Goal: Task Accomplishment & Management: Use online tool/utility

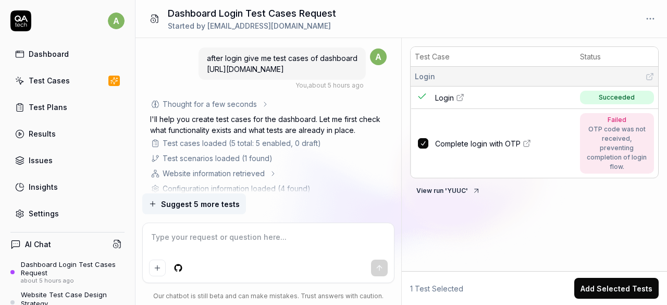
scroll to position [1281, 0]
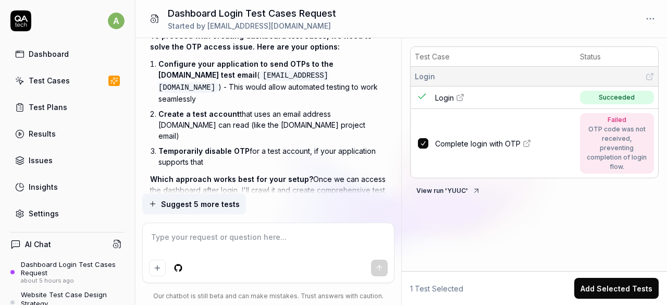
type textarea "*"
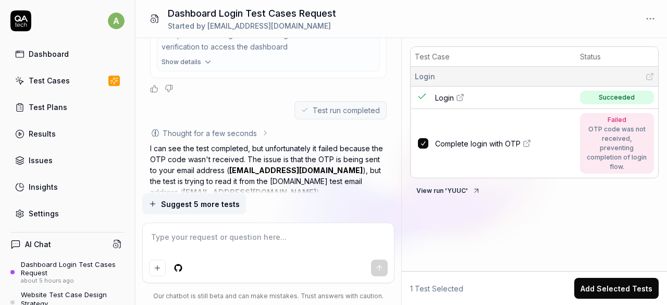
scroll to position [1031, 0]
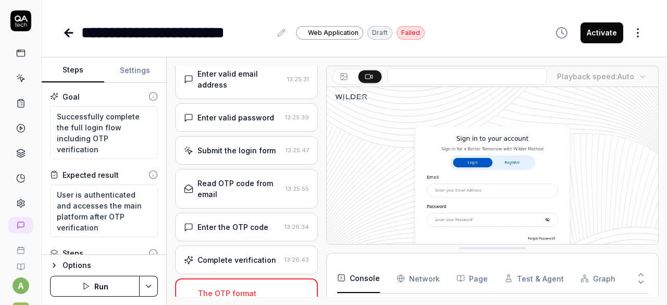
scroll to position [51, 0]
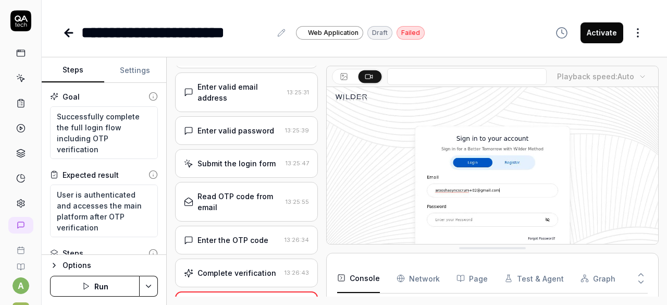
click at [341, 77] on rect at bounding box center [344, 76] width 6 height 6
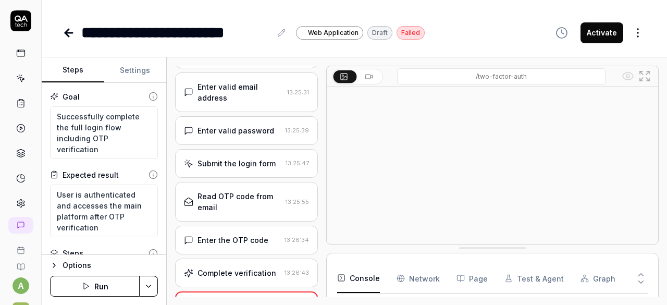
scroll to position [0, 0]
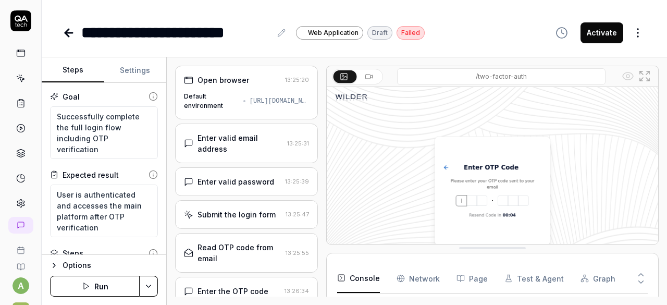
click at [211, 95] on div "Default environment" at bounding box center [211, 101] width 55 height 19
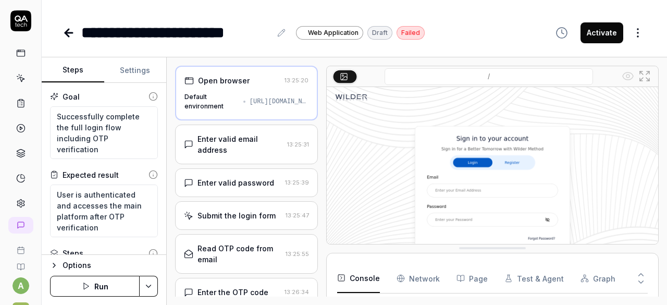
click at [131, 73] on button "Settings" at bounding box center [135, 70] width 63 height 25
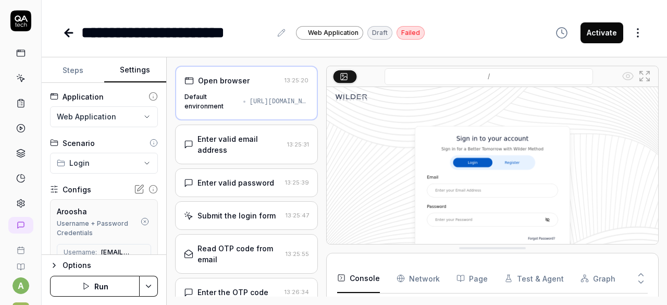
click at [98, 165] on html "**********" at bounding box center [333, 152] width 667 height 305
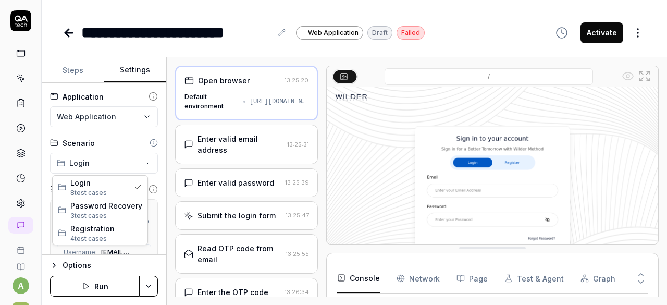
click at [120, 138] on html "**********" at bounding box center [333, 152] width 667 height 305
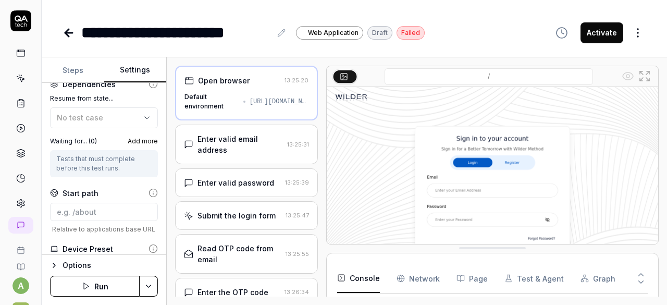
scroll to position [394, 0]
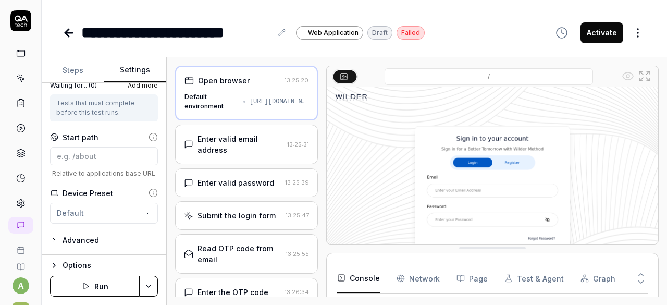
click at [70, 34] on icon at bounding box center [69, 33] width 13 height 13
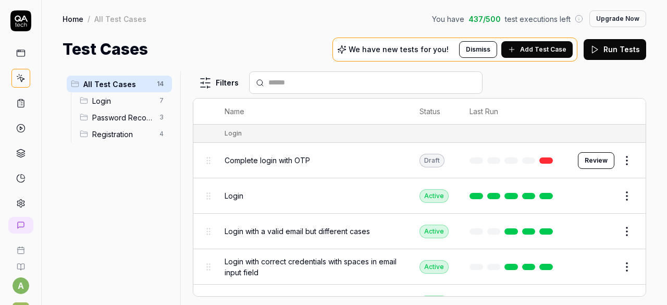
click at [120, 134] on span "Registration" at bounding box center [122, 134] width 61 height 11
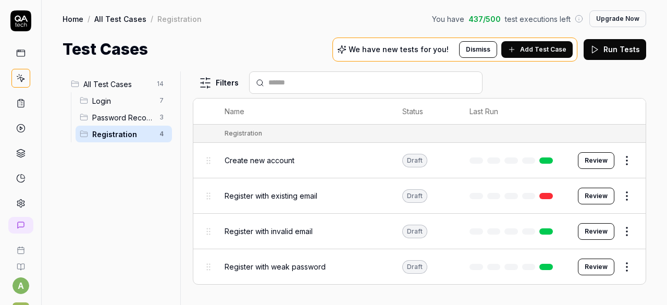
click at [607, 55] on button "Run Tests" at bounding box center [615, 49] width 63 height 21
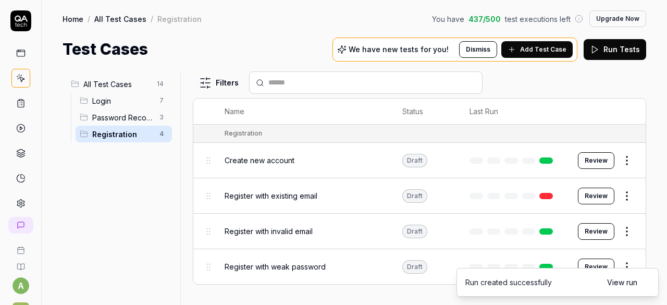
click at [612, 285] on link "View run" at bounding box center [622, 282] width 30 height 11
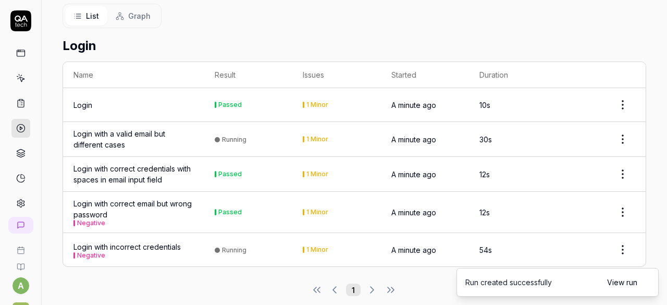
scroll to position [190, 0]
click at [145, 163] on div "Login with correct credentials with spaces in email input field" at bounding box center [133, 174] width 120 height 22
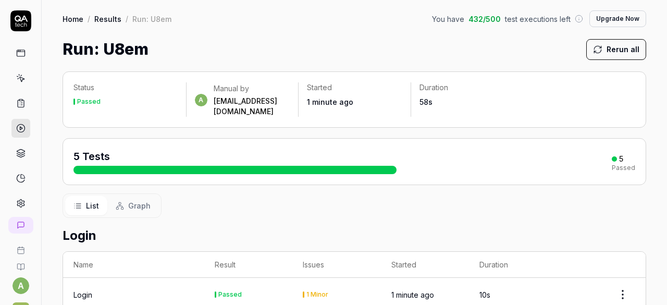
scroll to position [177, 0]
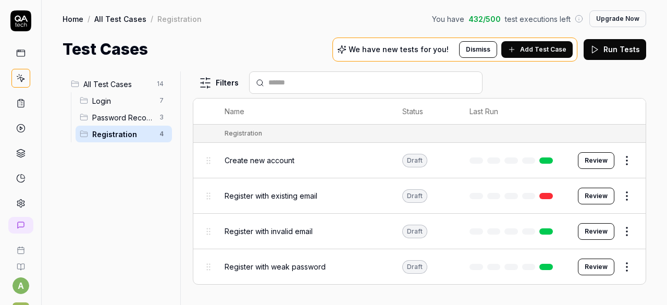
click at [593, 158] on button "Review" at bounding box center [596, 160] width 36 height 17
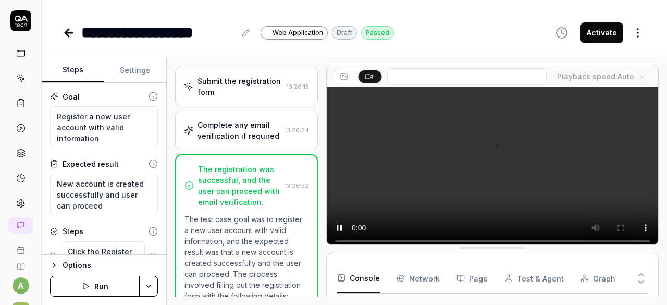
scroll to position [173, 0]
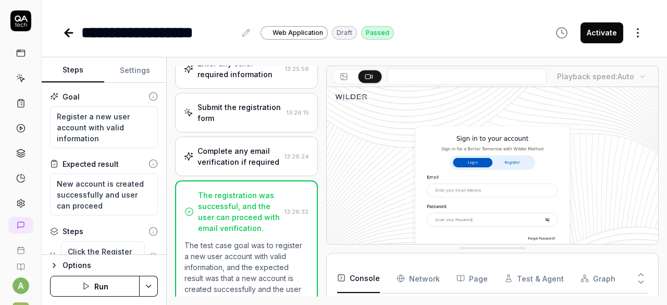
click at [611, 30] on button "Activate" at bounding box center [602, 32] width 43 height 21
type textarea "*"
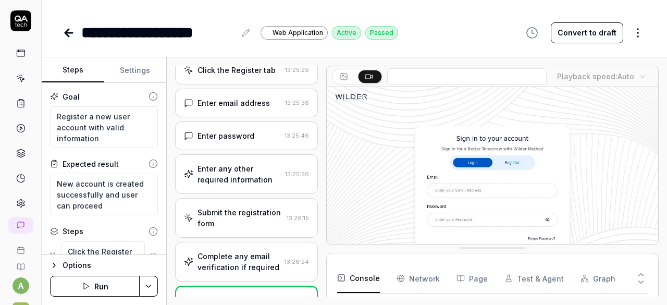
scroll to position [60, 0]
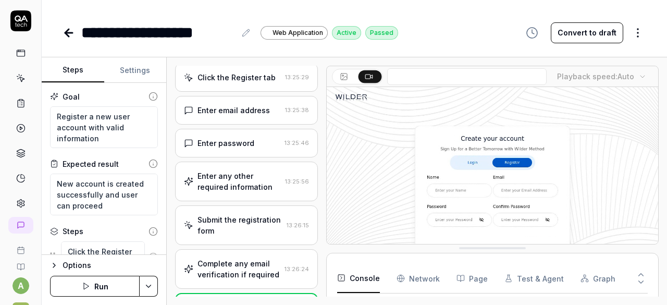
click at [261, 83] on div "Click the Register tab 13:25:29" at bounding box center [246, 77] width 143 height 29
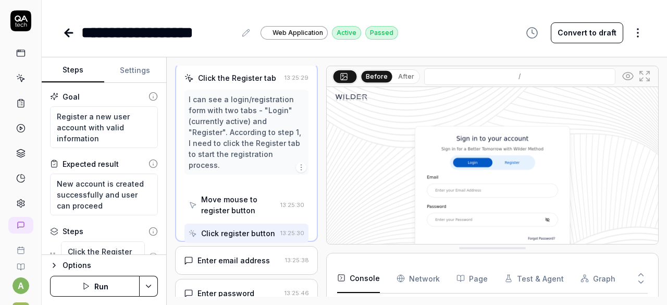
scroll to position [16, 0]
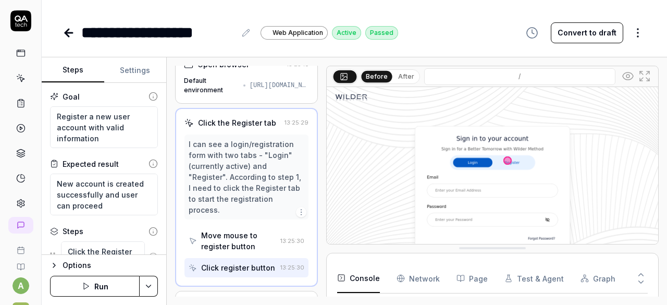
click at [398, 80] on button "After" at bounding box center [406, 76] width 24 height 11
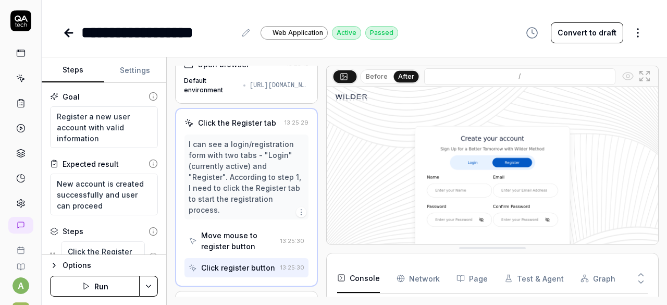
click at [345, 75] on icon at bounding box center [343, 76] width 8 height 8
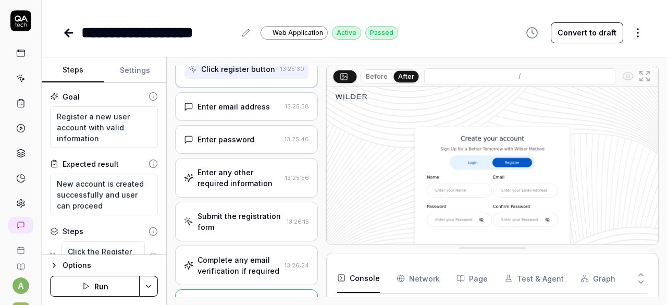
scroll to position [215, 0]
click at [230, 186] on div "Enter any other required information" at bounding box center [239, 177] width 83 height 22
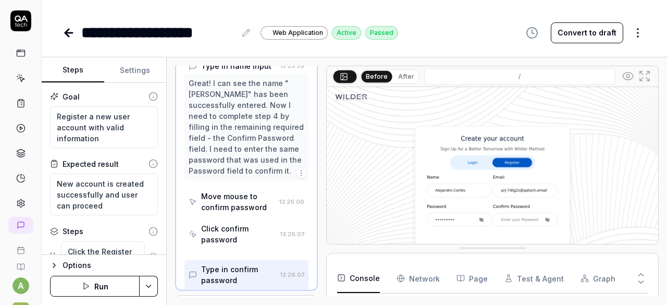
scroll to position [447, 0]
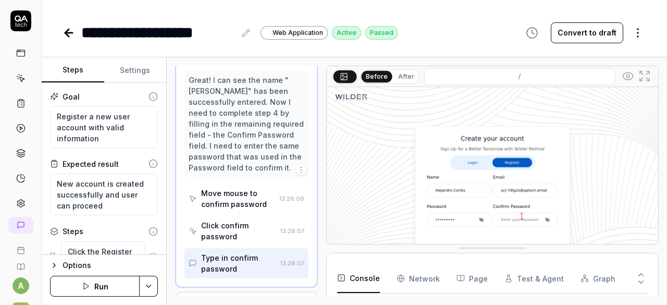
click at [228, 203] on div "Move mouse to confirm password" at bounding box center [238, 199] width 74 height 22
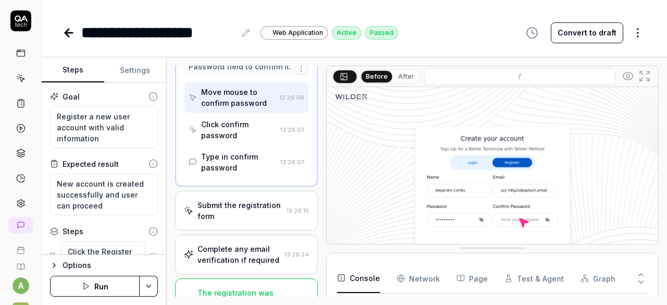
scroll to position [548, 0]
click at [228, 265] on div "Complete any email verification if required" at bounding box center [239, 254] width 83 height 22
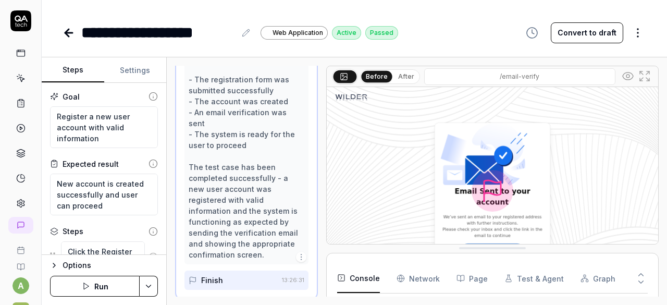
scroll to position [941, 0]
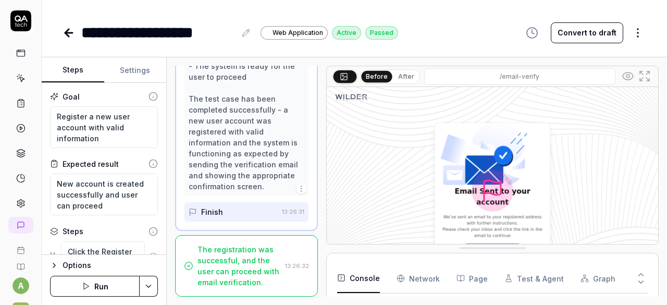
click at [73, 38] on icon at bounding box center [69, 33] width 13 height 13
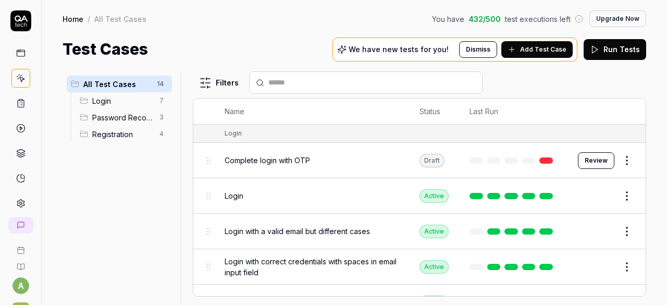
click at [612, 194] on html "a S Home / All Test Cases You have 432 / 500 test executions left Upgrade Now H…" at bounding box center [333, 152] width 667 height 305
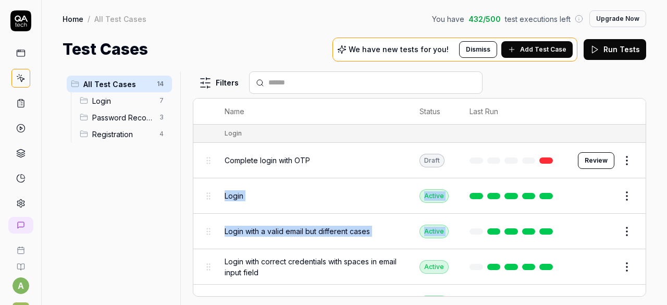
drag, startPoint x: 633, startPoint y: 163, endPoint x: 603, endPoint y: 226, distance: 69.5
click at [603, 226] on html "a S Home / All Test Cases You have 432 / 500 test executions left Upgrade Now H…" at bounding box center [333, 152] width 667 height 305
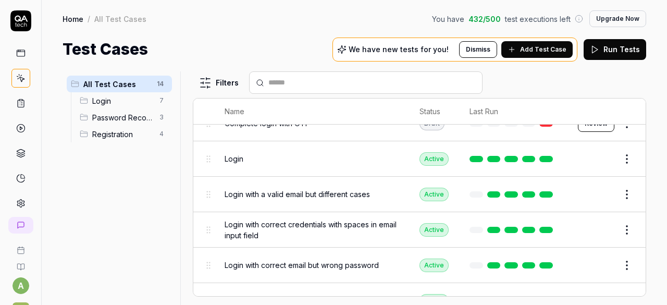
click at [113, 129] on span "Registration" at bounding box center [122, 134] width 61 height 11
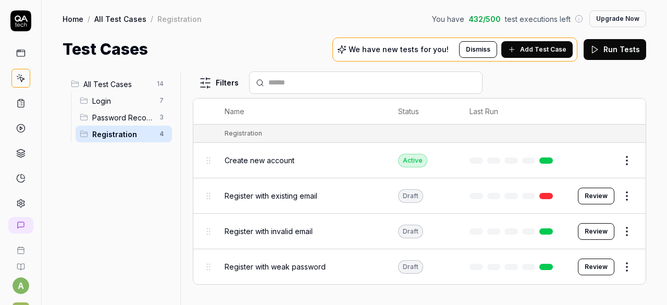
scroll to position [0, 0]
click at [631, 194] on html "a S Home / All Test Cases / Registration You have 432 / 500 test executions lef…" at bounding box center [333, 152] width 667 height 305
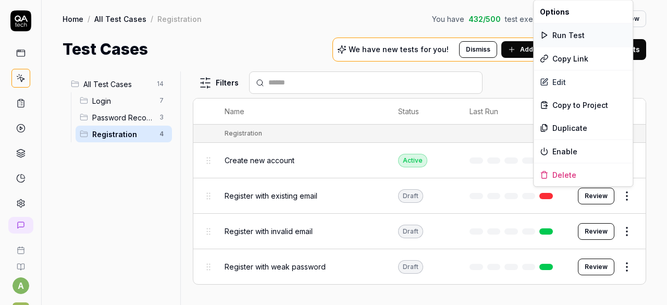
click at [575, 36] on div "Run Test" at bounding box center [583, 34] width 99 height 23
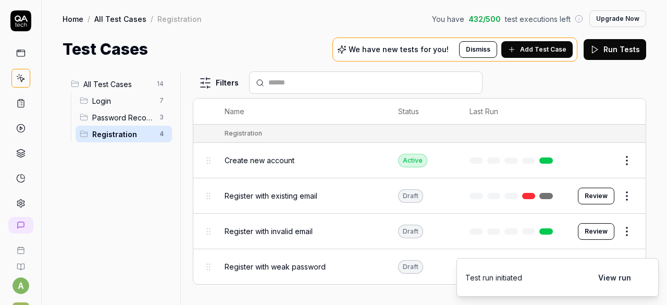
click at [612, 280] on button "View run" at bounding box center [614, 277] width 45 height 21
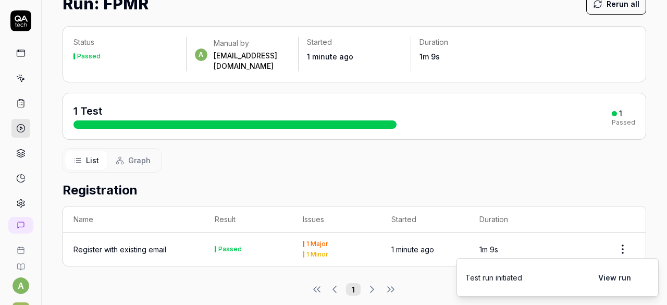
scroll to position [46, 0]
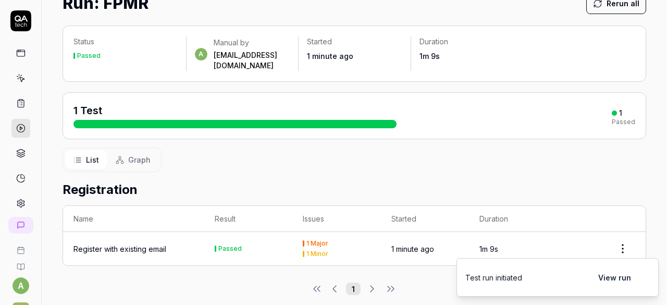
click at [611, 237] on html "a S Home / Results / Run: FPMR You have 431 / 500 test executions left Upgrade …" at bounding box center [333, 152] width 667 height 305
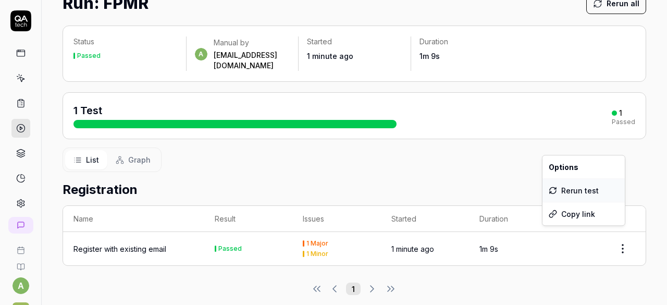
click at [566, 188] on div "Rerun test" at bounding box center [584, 190] width 82 height 23
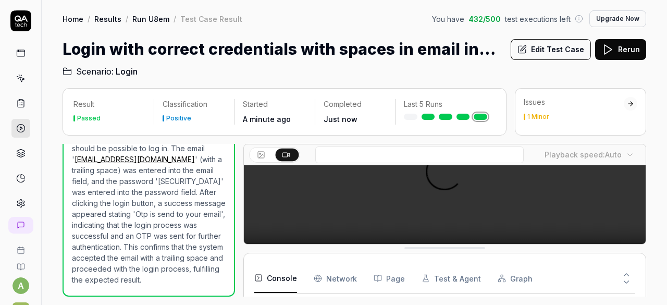
scroll to position [89, 0]
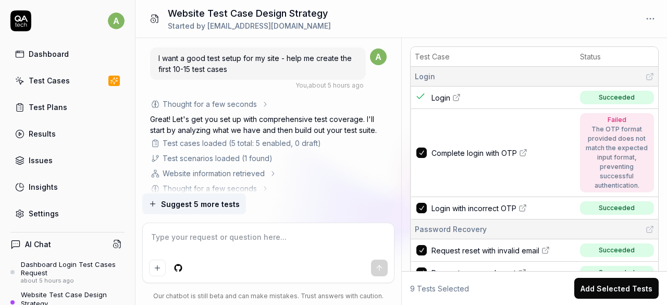
type textarea "*"
